Goal: Entertainment & Leisure: Consume media (video, audio)

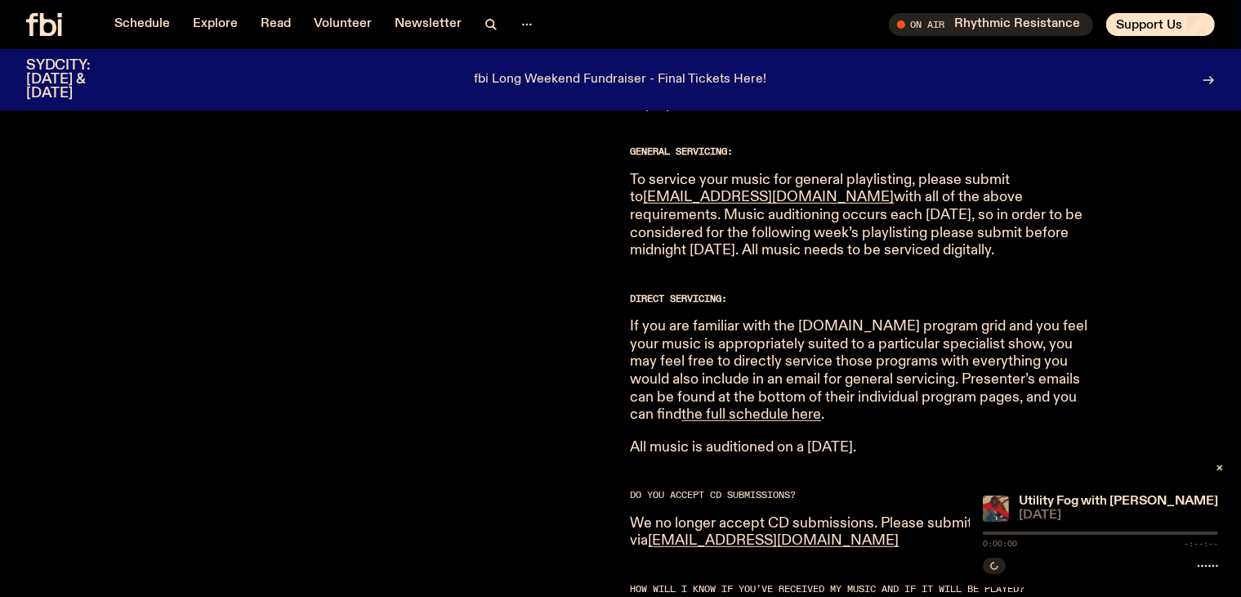
scroll to position [976, 0]
click at [822, 405] on link "the full schedule here" at bounding box center [752, 412] width 140 height 15
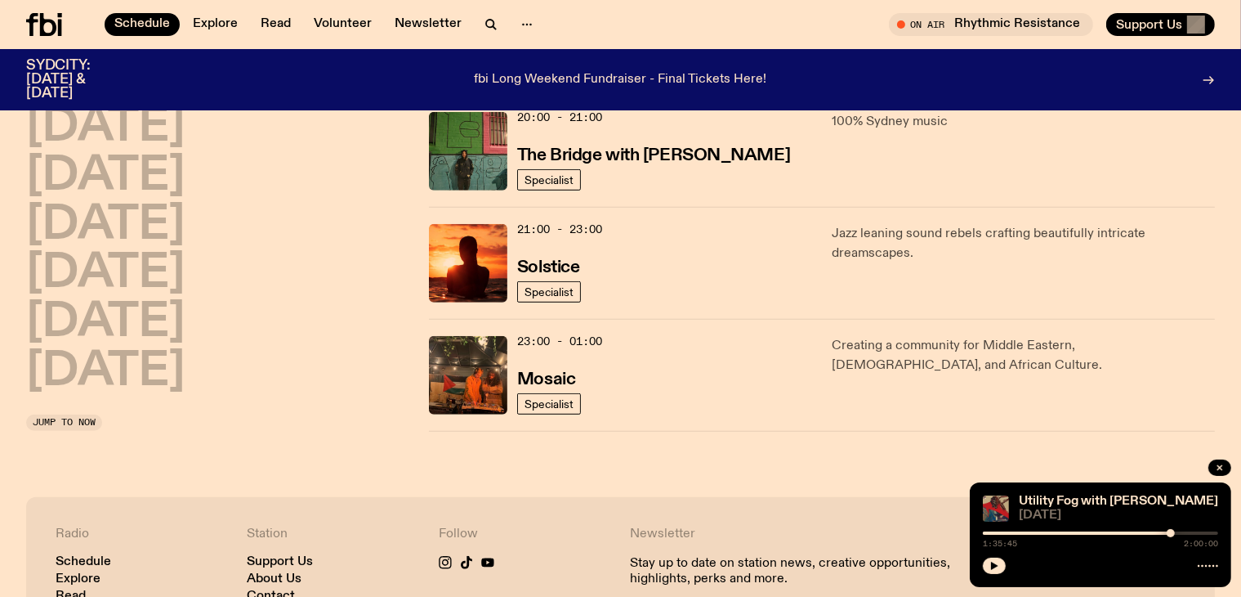
scroll to position [843, 0]
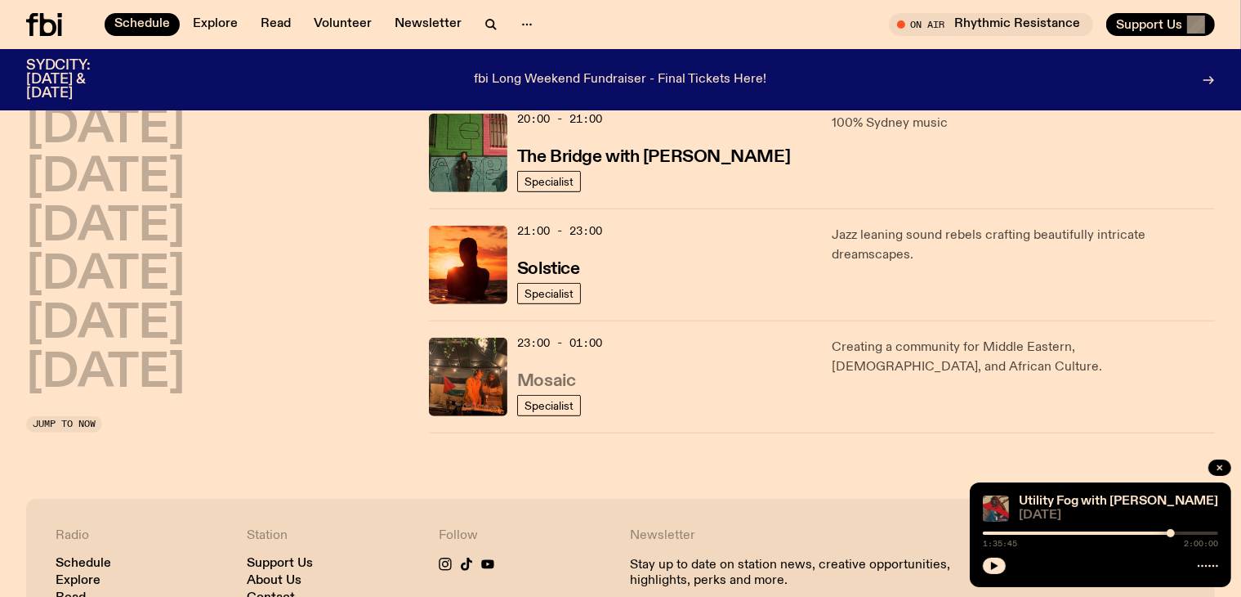
click at [542, 375] on h3 "Mosaic" at bounding box center [546, 381] width 58 height 17
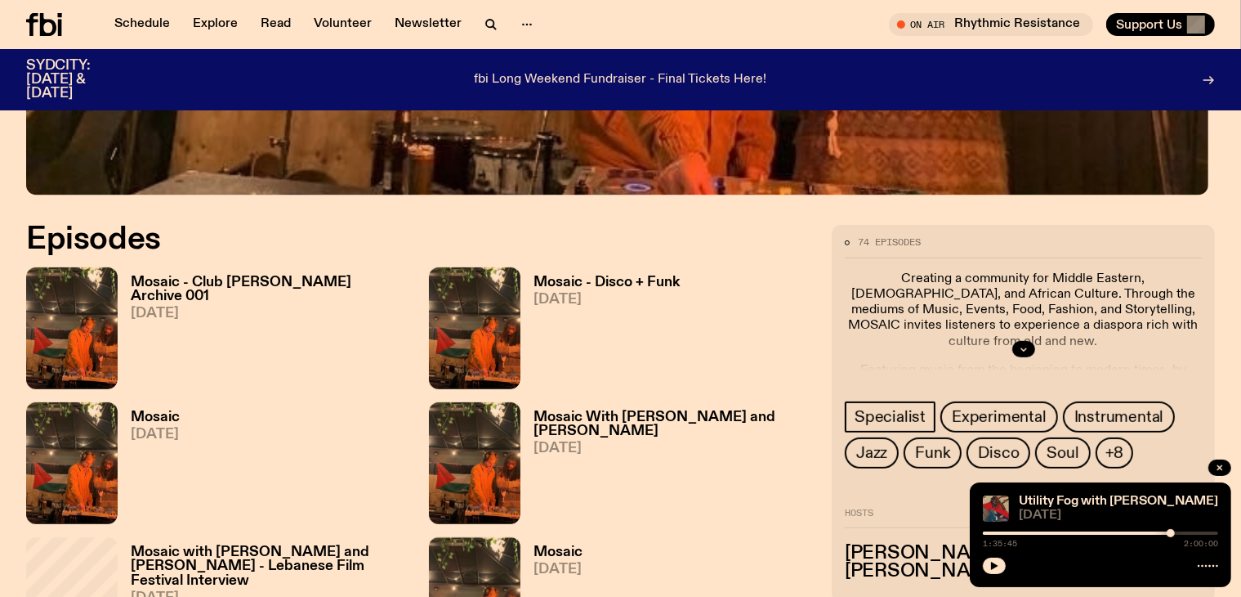
scroll to position [716, 0]
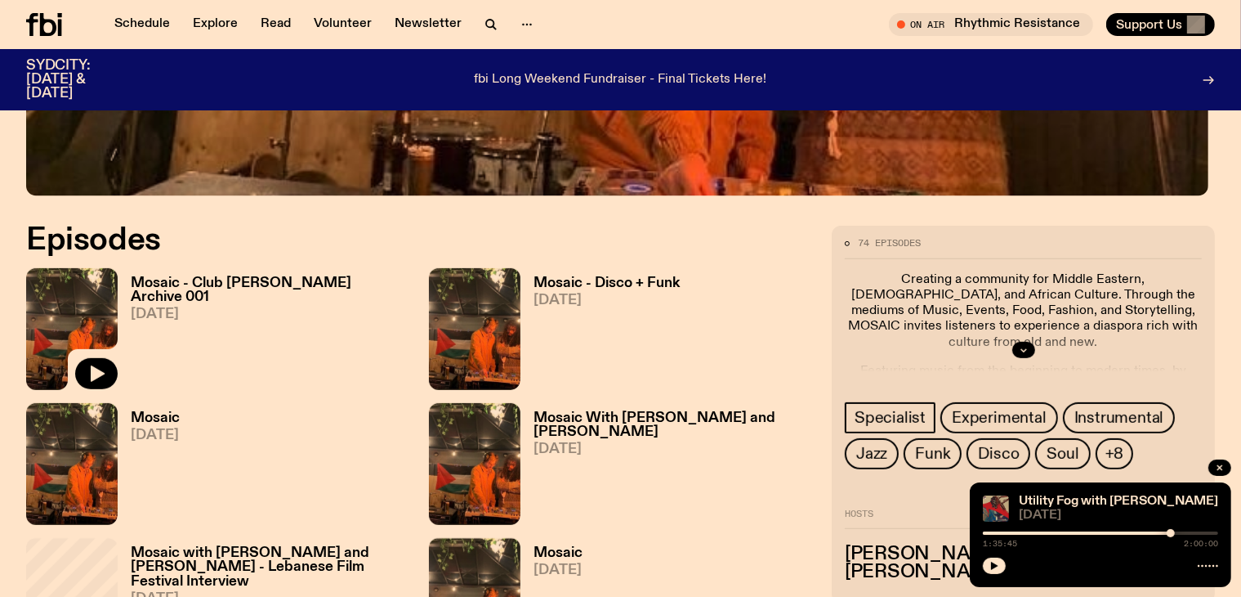
click at [86, 280] on img at bounding box center [72, 329] width 92 height 122
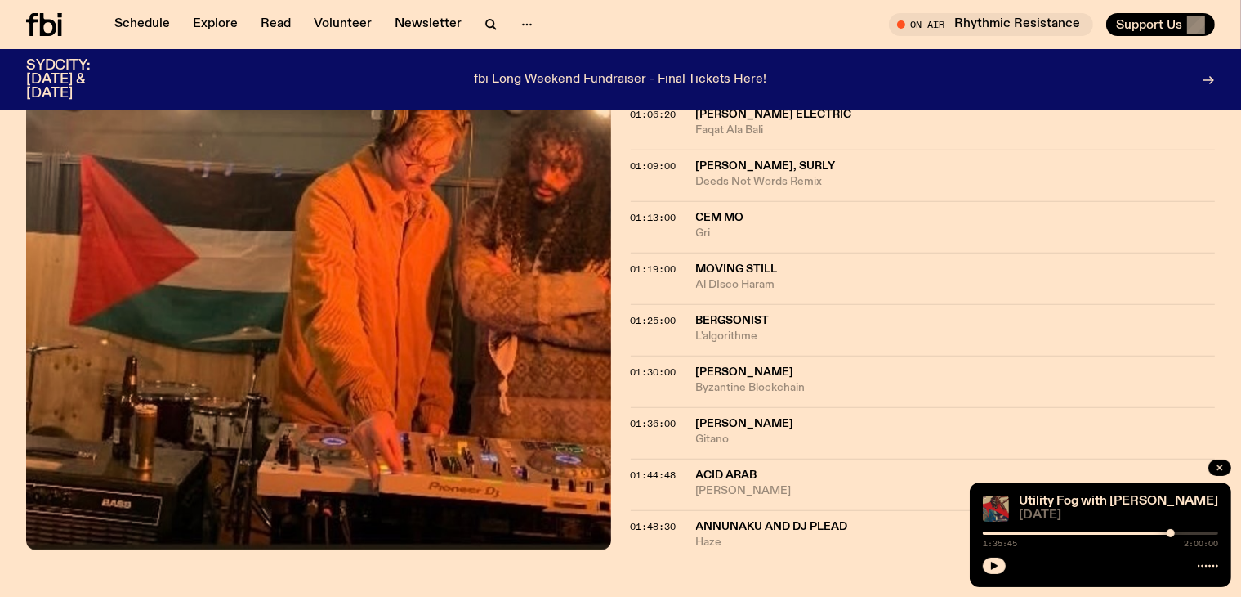
scroll to position [1406, 0]
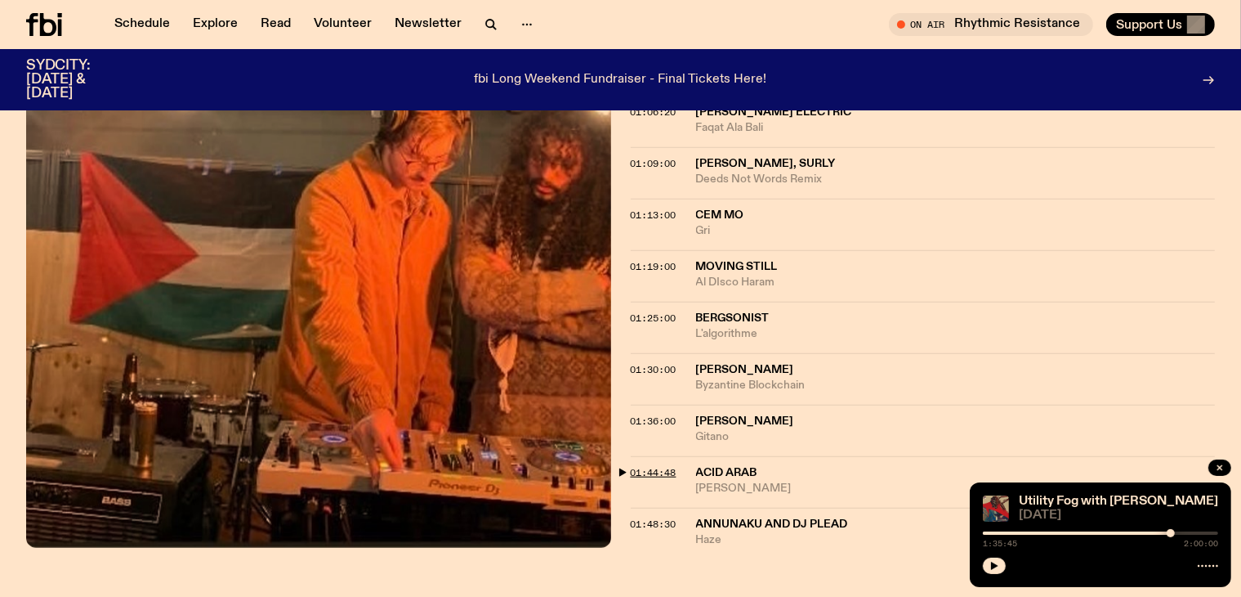
click at [650, 466] on span "01:44:48" at bounding box center [654, 472] width 46 height 13
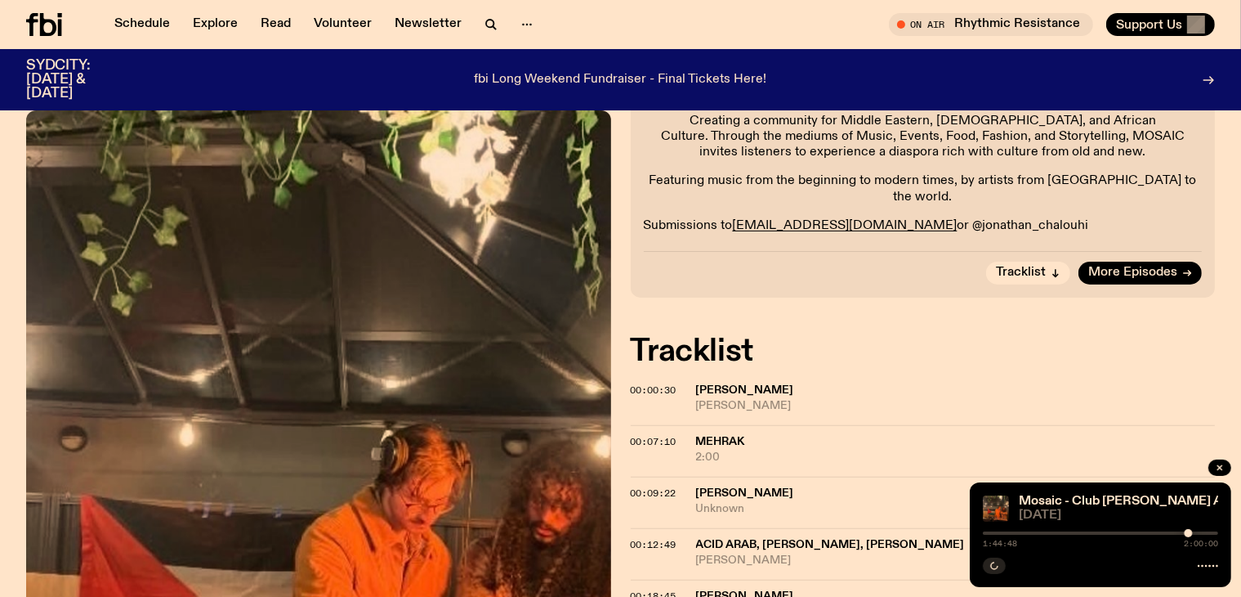
scroll to position [0, 0]
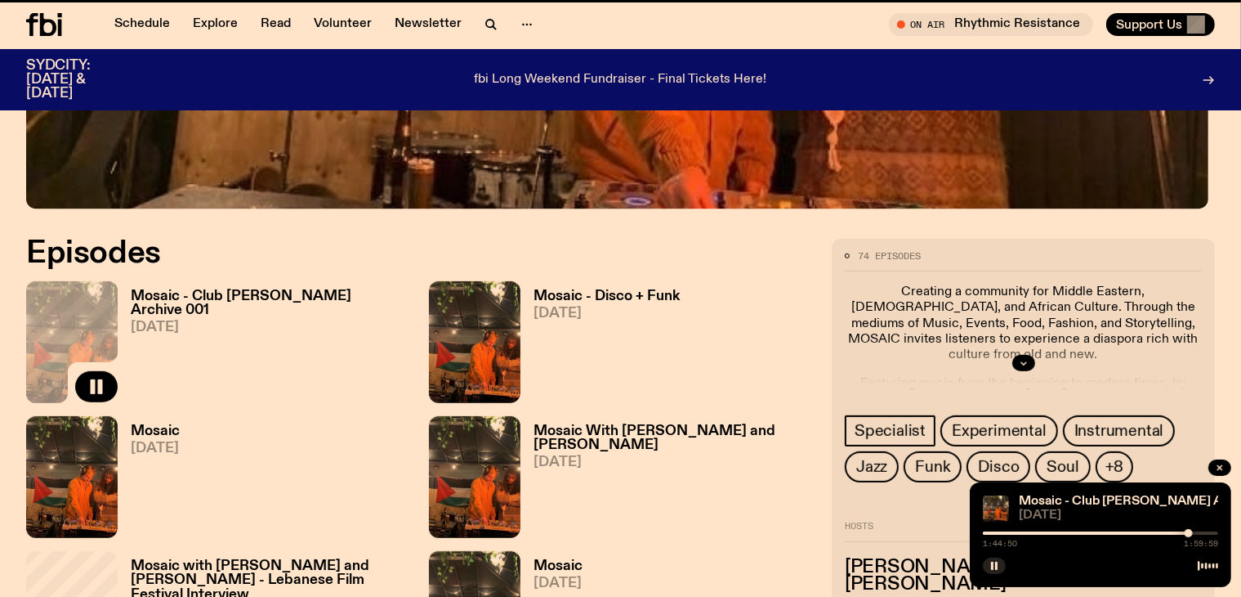
scroll to position [703, 0]
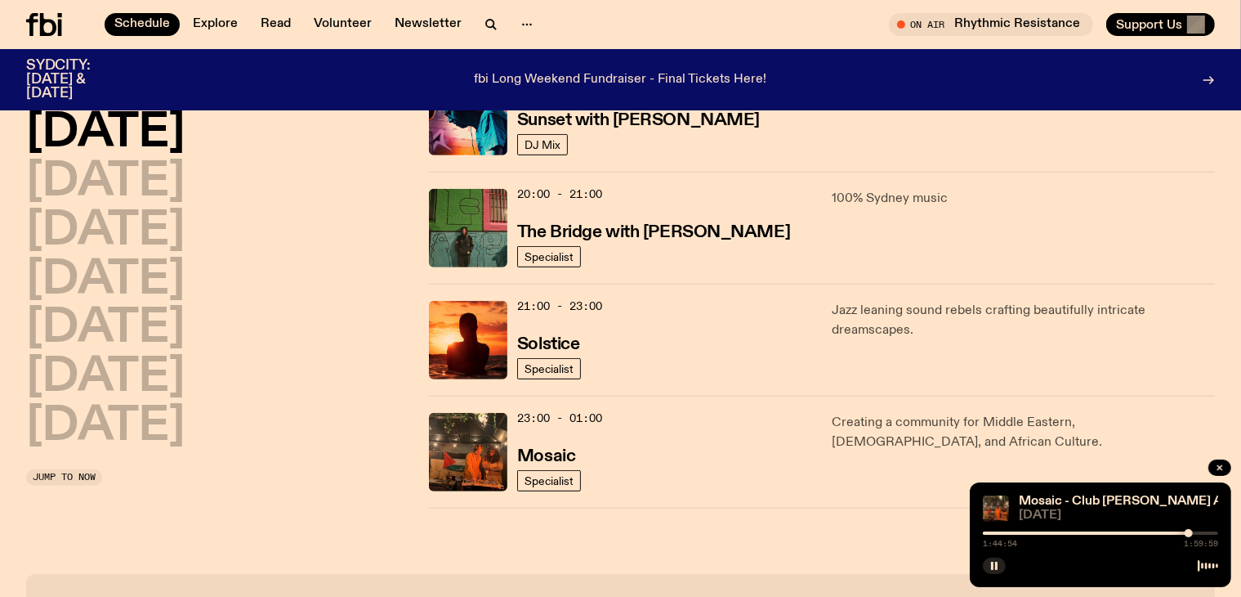
scroll to position [762, 0]
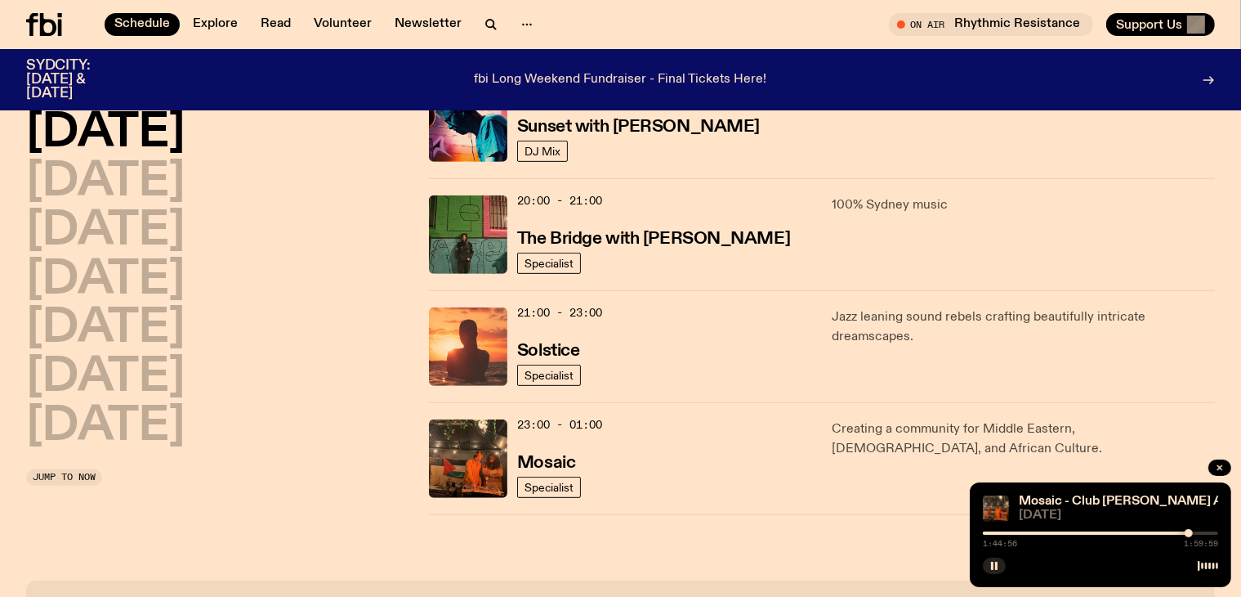
click at [464, 347] on img at bounding box center [468, 346] width 78 height 78
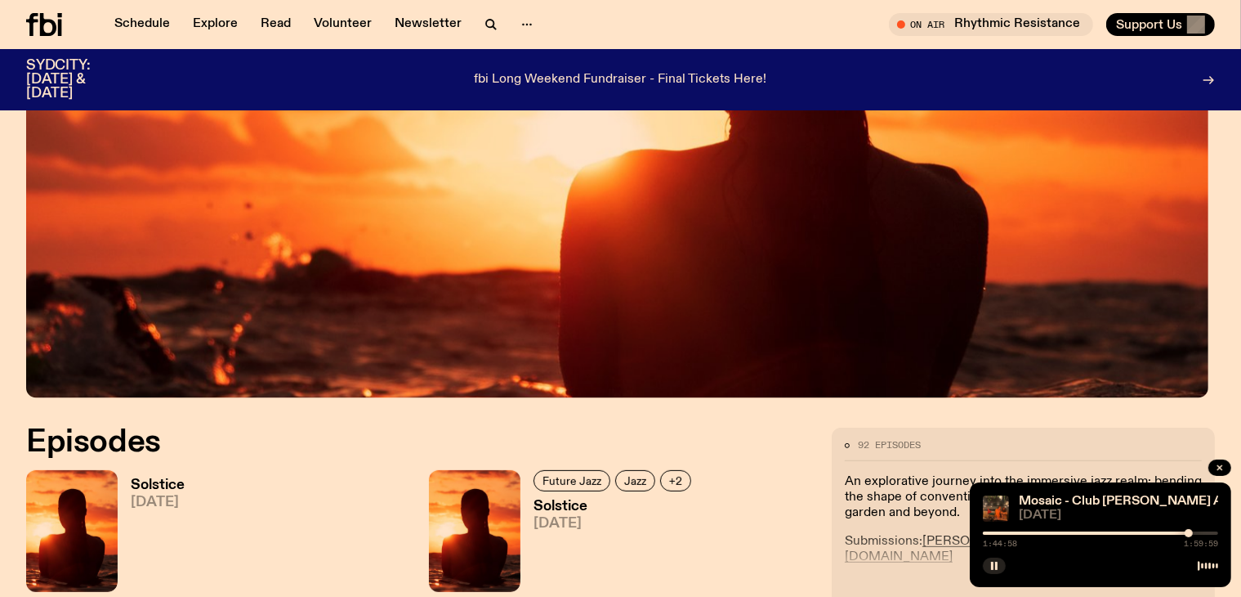
scroll to position [517, 0]
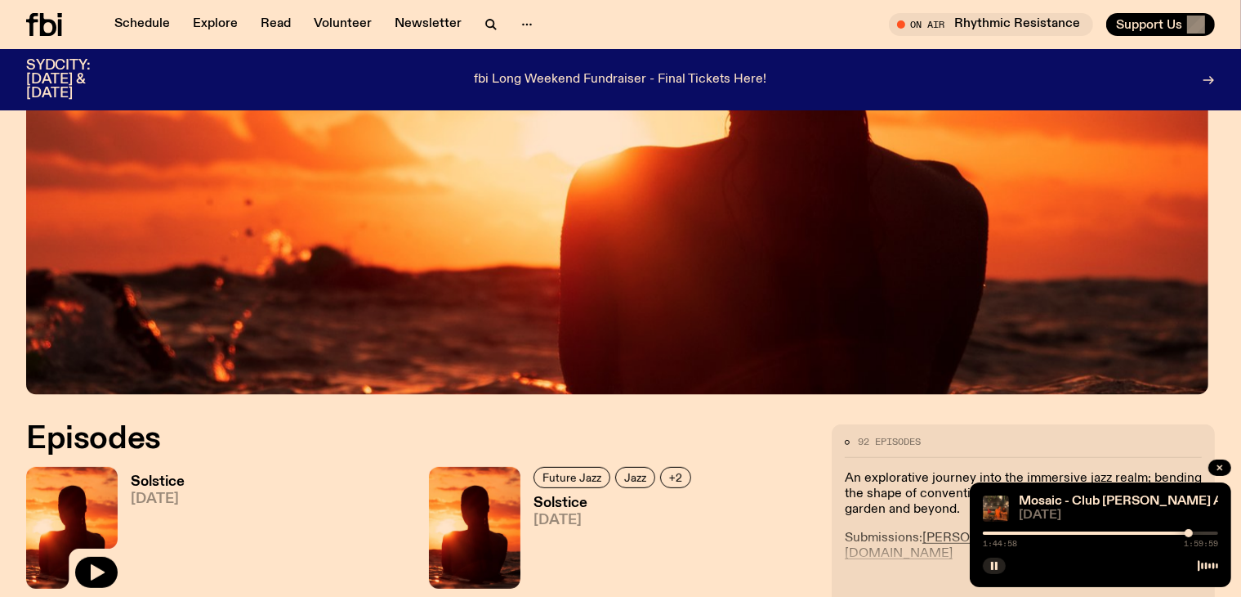
click at [74, 499] on img at bounding box center [72, 528] width 92 height 122
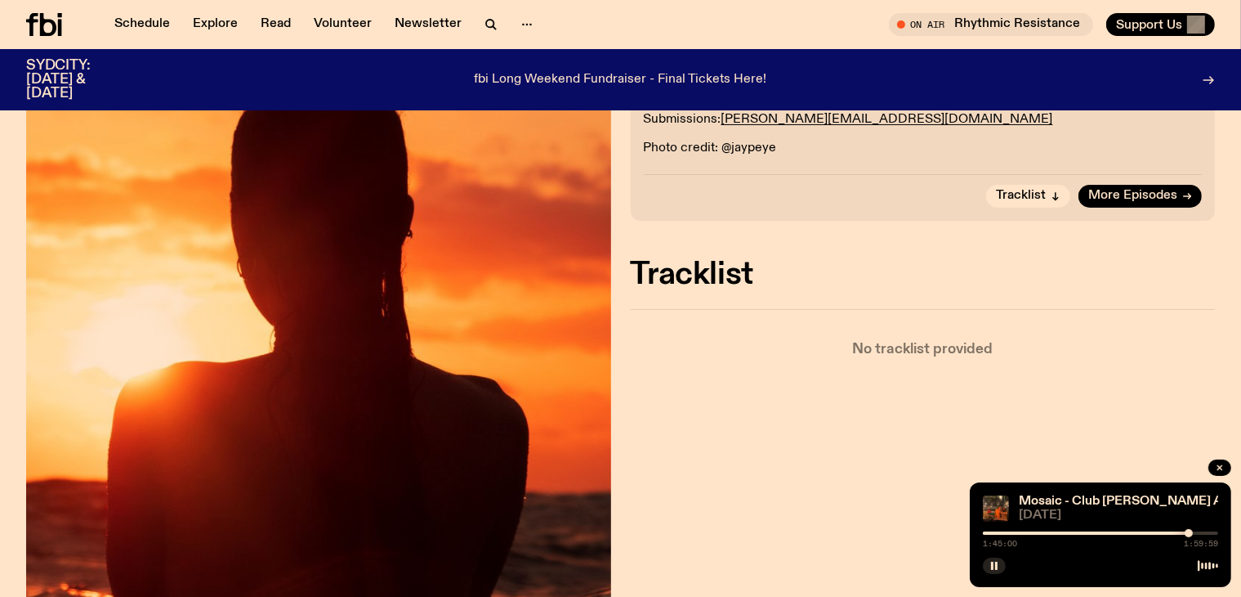
scroll to position [255, 0]
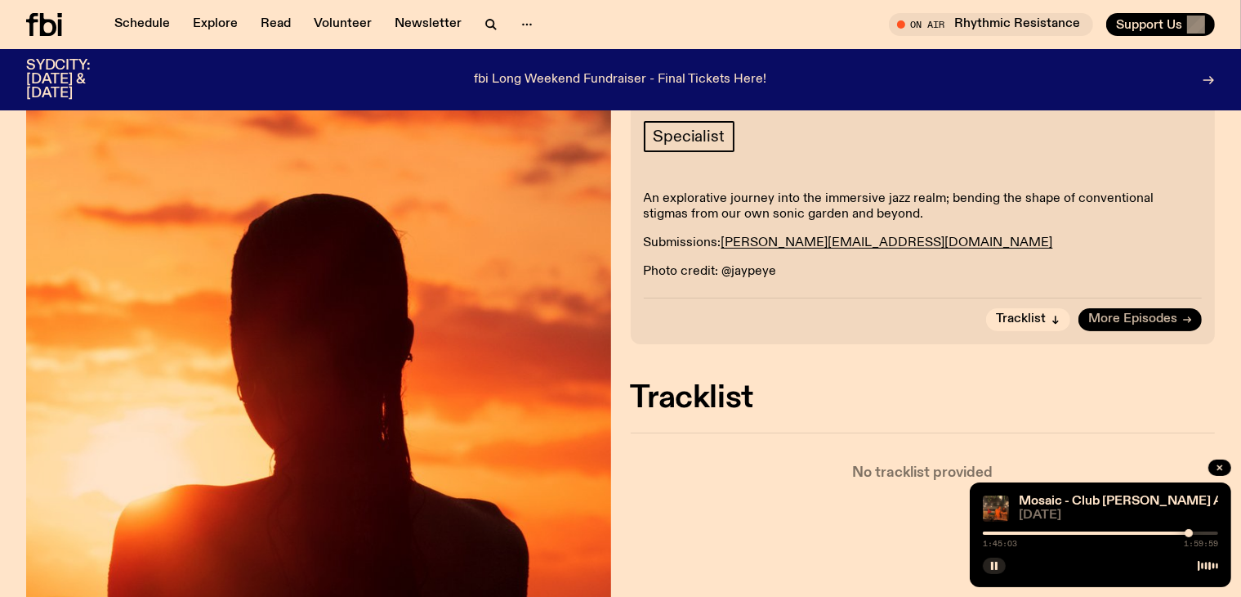
click at [1152, 314] on span "More Episodes" at bounding box center [1133, 319] width 89 height 12
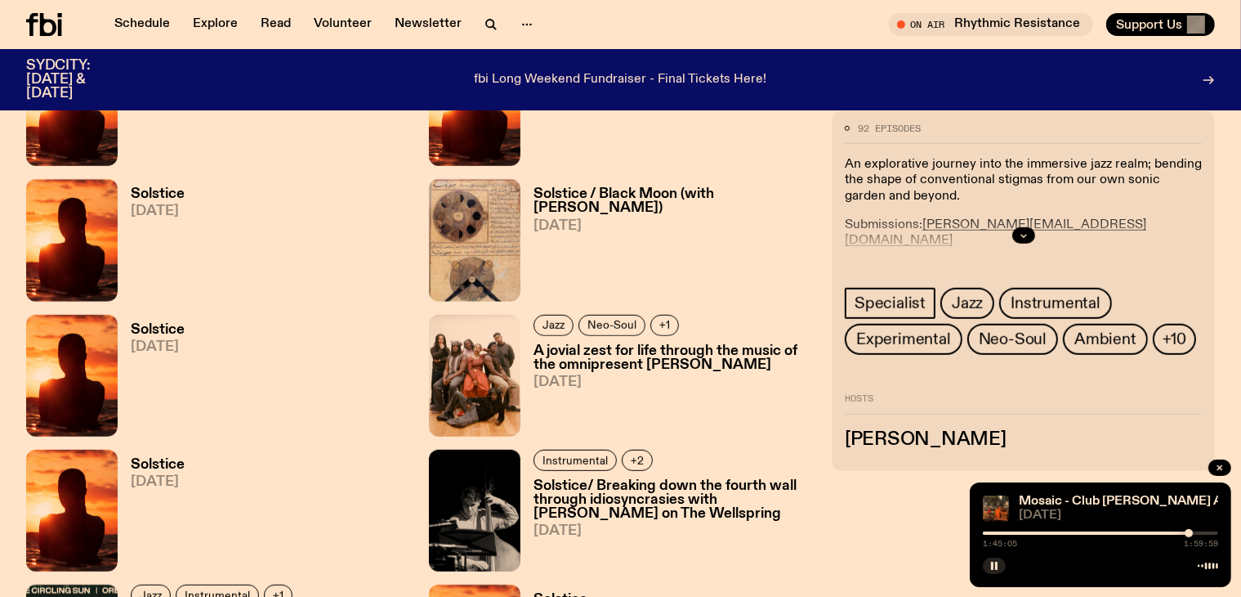
scroll to position [1108, 0]
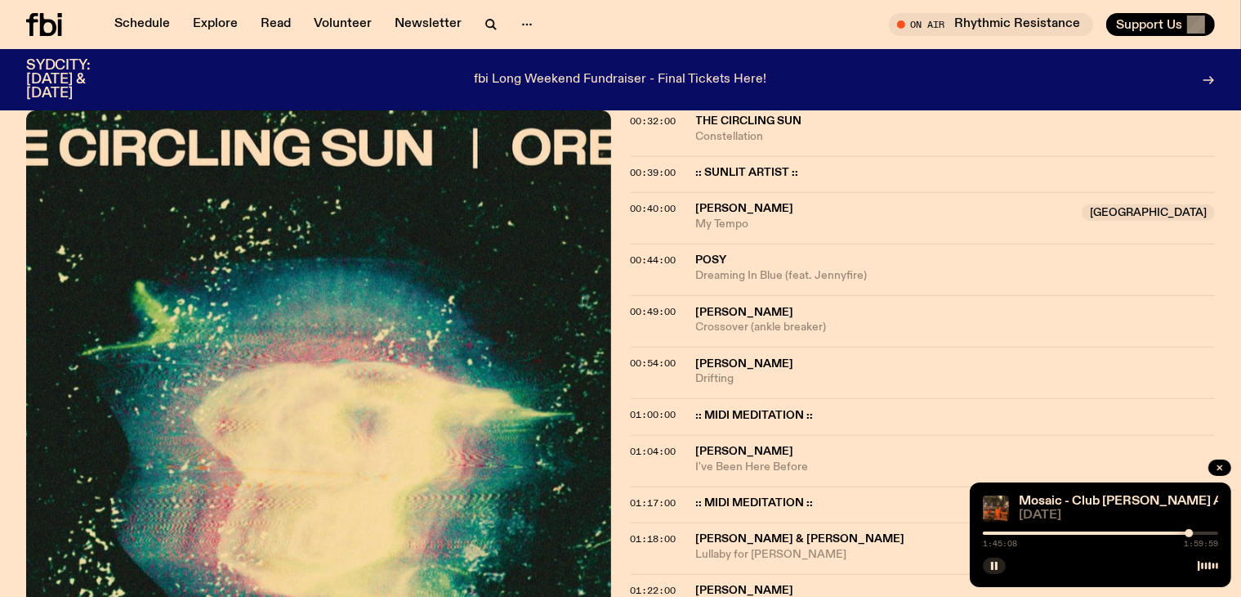
scroll to position [1013, 0]
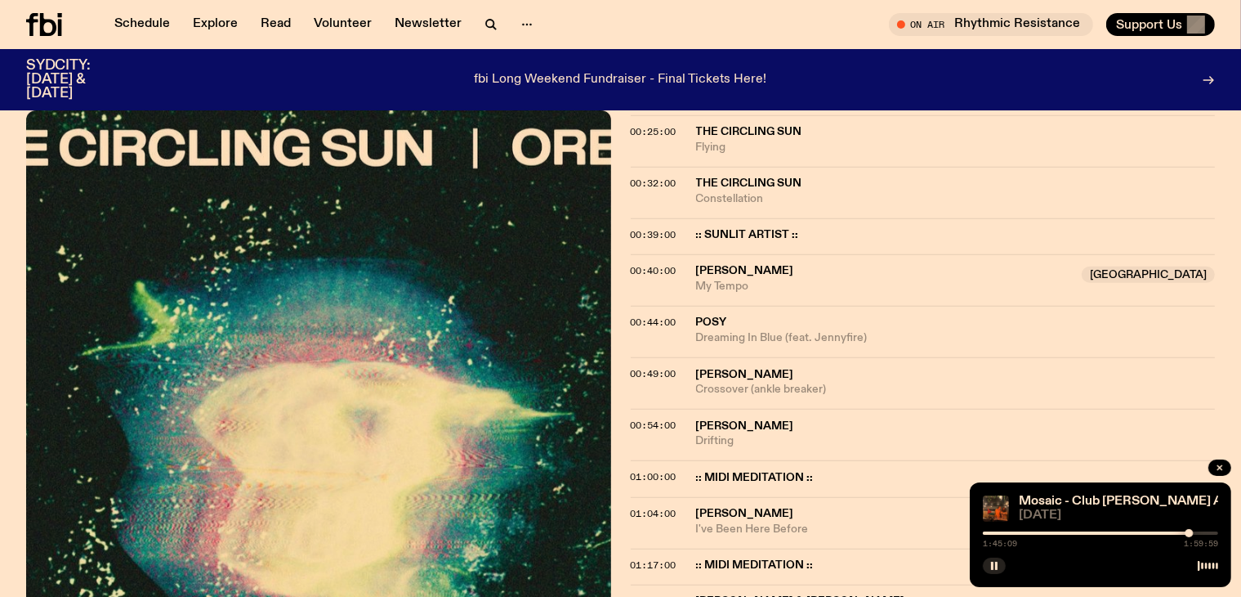
click at [707, 266] on span "[PERSON_NAME]" at bounding box center [745, 270] width 98 height 11
click at [664, 269] on span "00:40:00" at bounding box center [654, 270] width 46 height 13
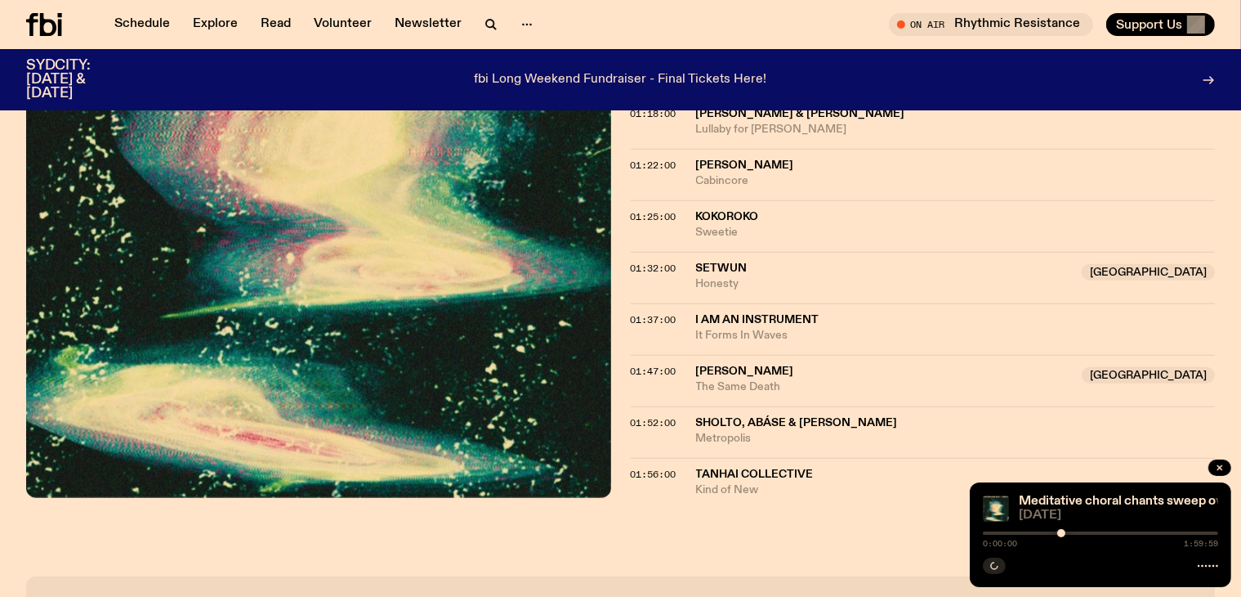
scroll to position [1507, 0]
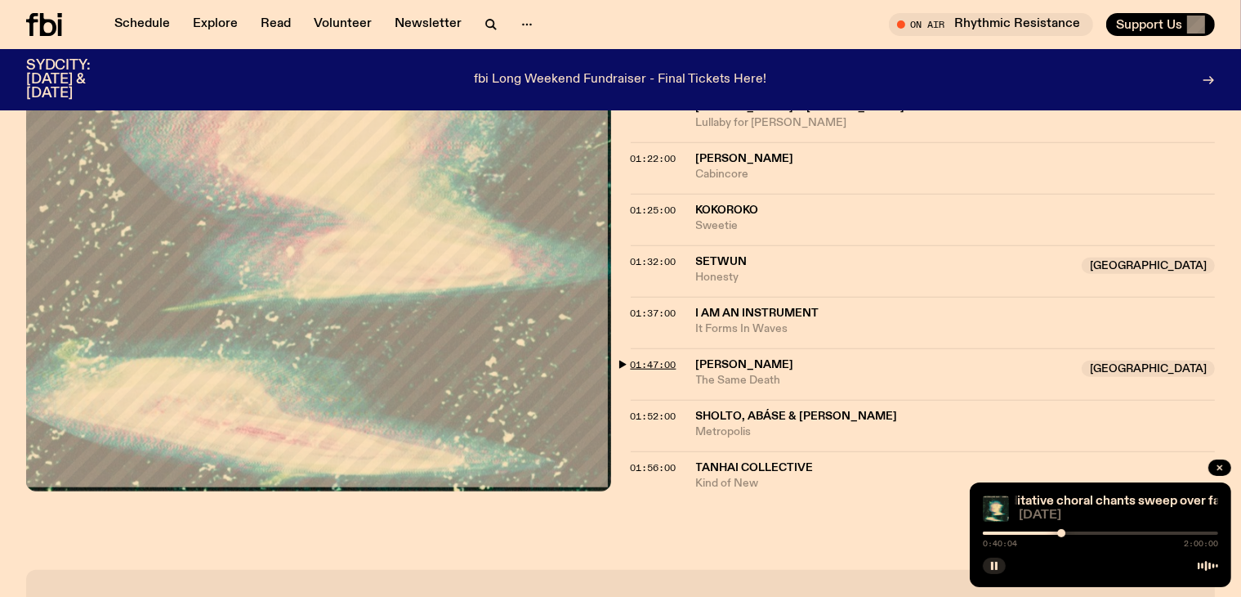
click at [637, 364] on span "01:47:00" at bounding box center [654, 364] width 46 height 13
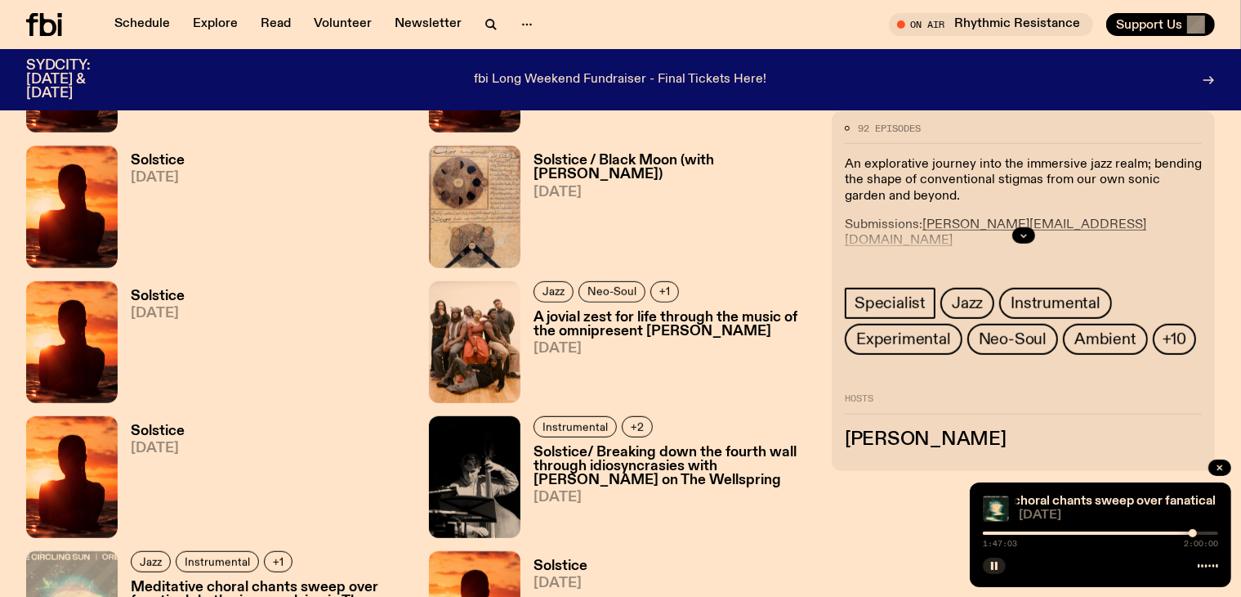
scroll to position [255, 0]
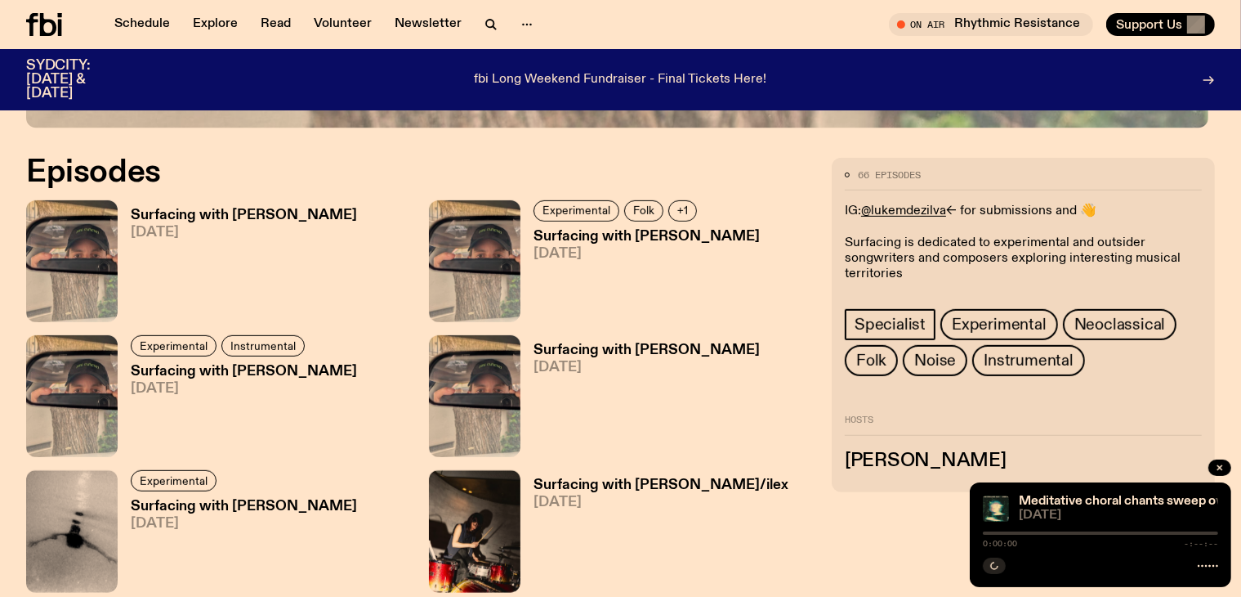
scroll to position [785, 0]
click at [174, 221] on h3 "Surfacing with Luke M de Zilva" at bounding box center [244, 215] width 226 height 14
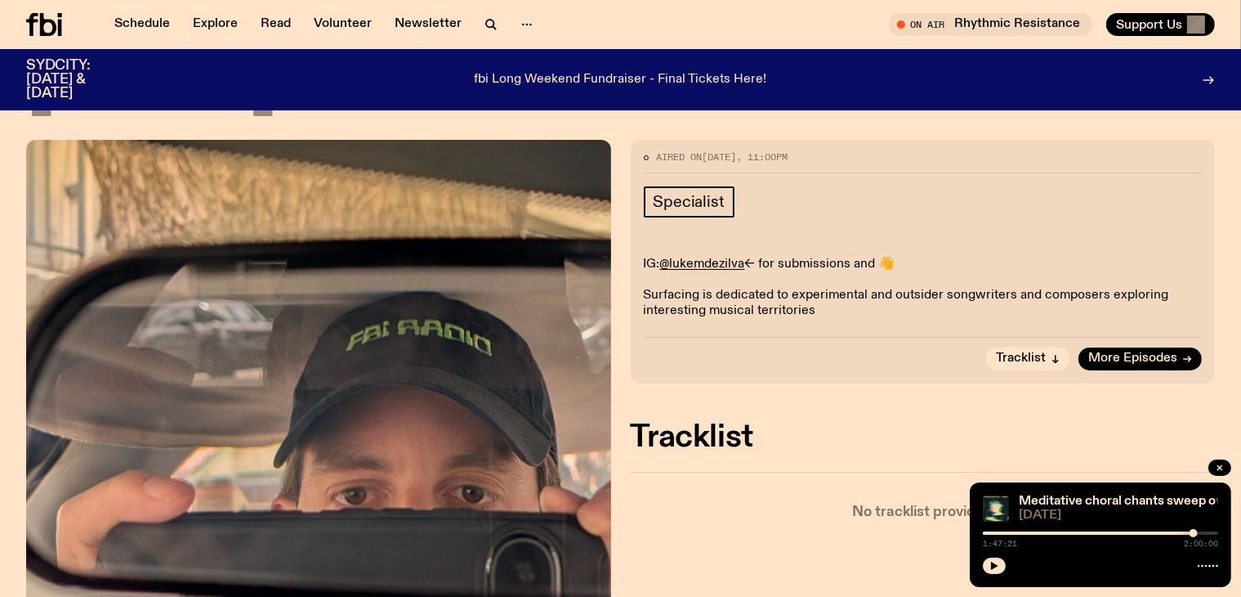
scroll to position [186, 0]
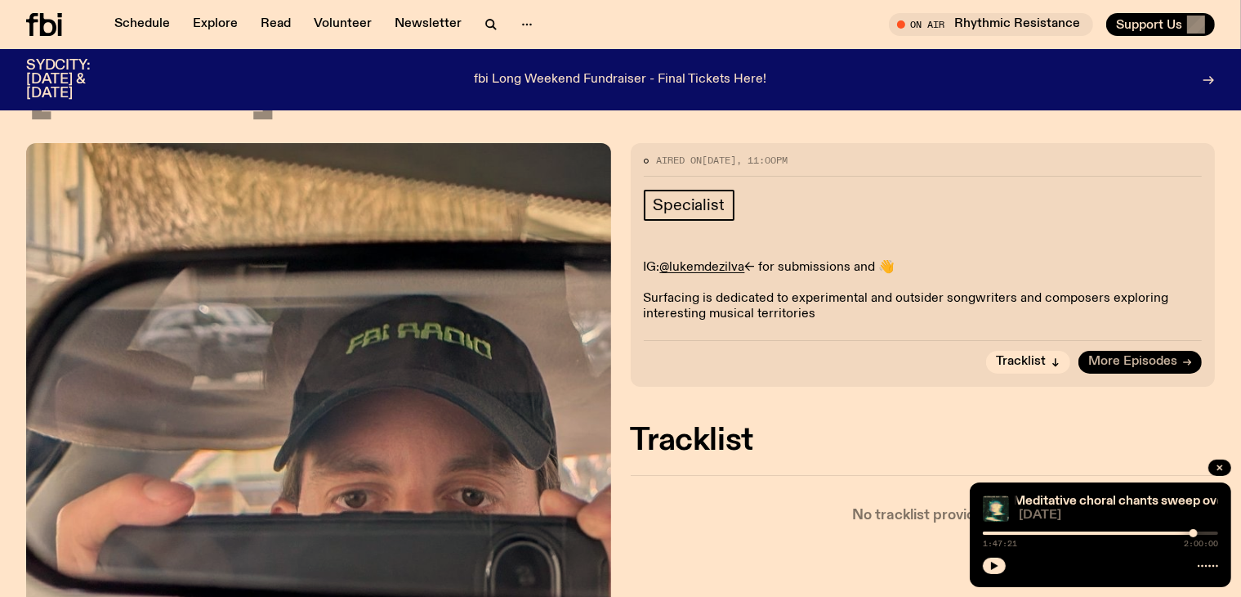
click at [1134, 365] on span "More Episodes" at bounding box center [1133, 362] width 89 height 12
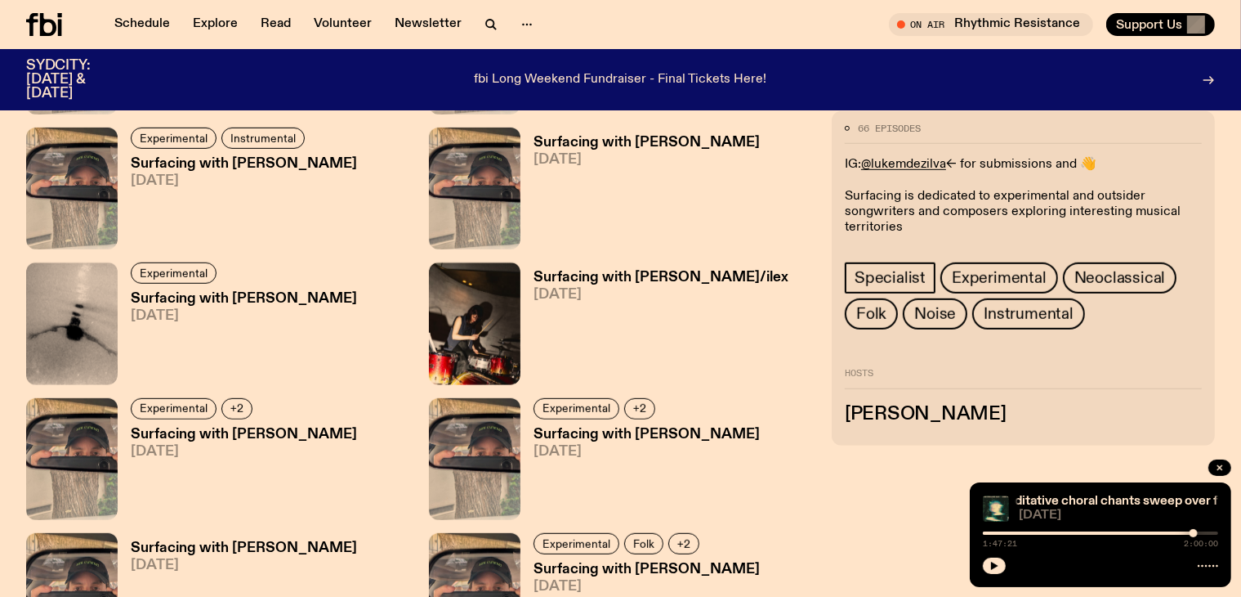
scroll to position [998, 0]
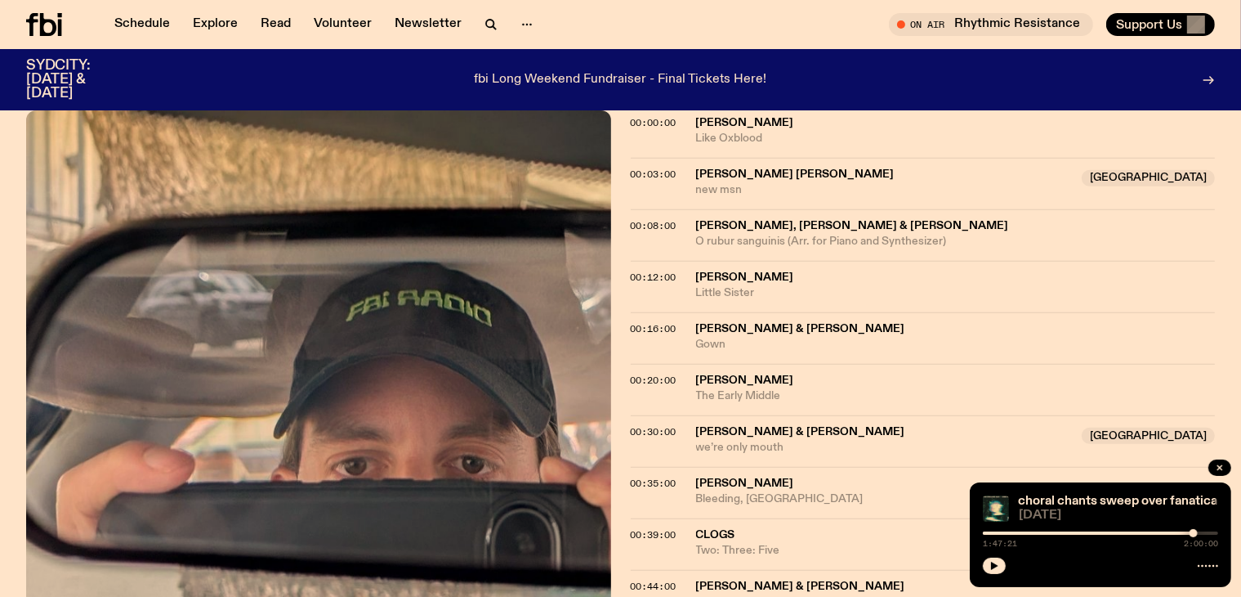
scroll to position [633, 0]
click at [629, 172] on div "Aired on 22.07.25 , 11:00pm Specialist Experimental Neoclassical Noise IG: @luk…" at bounding box center [620, 502] width 1241 height 1611
click at [639, 174] on span "00:03:00" at bounding box center [654, 175] width 46 height 13
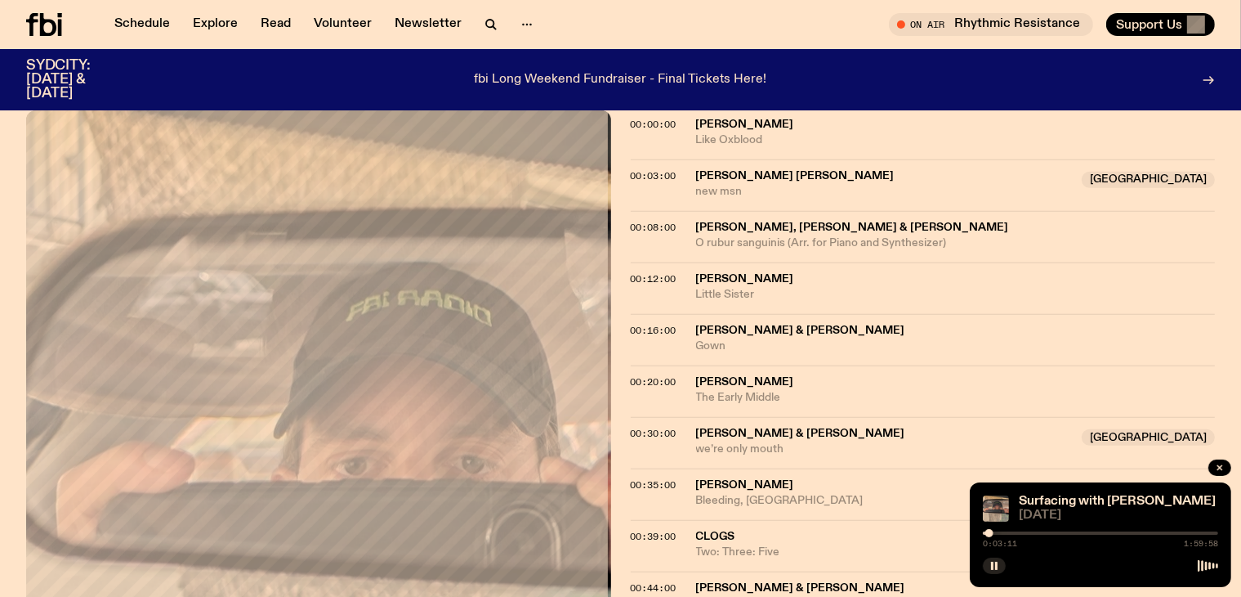
click at [1000, 534] on div at bounding box center [1100, 532] width 235 height 3
click at [990, 531] on div at bounding box center [881, 532] width 235 height 3
click at [995, 533] on div at bounding box center [1100, 532] width 235 height 3
click at [624, 376] on div "Aired on 22.07.25 , 11:00pm Specialist Experimental Neoclassical Noise IG: @luk…" at bounding box center [620, 502] width 1241 height 1611
